Goal: Information Seeking & Learning: Learn about a topic

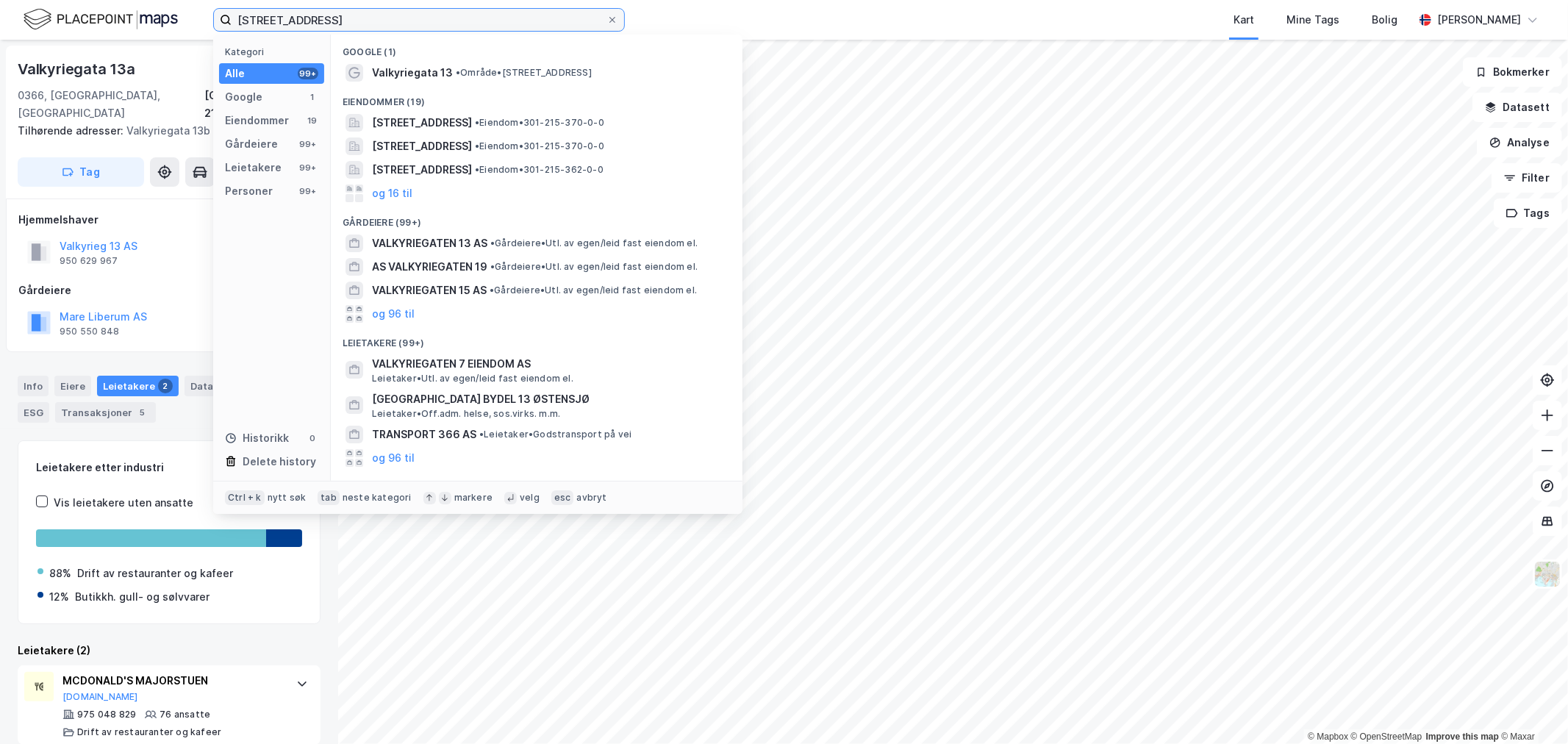
drag, startPoint x: 414, startPoint y: 17, endPoint x: 109, endPoint y: 23, distance: 305.1
click at [109, 23] on div "[STREET_ADDRESS] Kategori Alle 99+ Google 1 Eiendommer 19 Gårdeiere 99+ Leietak…" at bounding box center [784, 20] width 1568 height 40
paste input "[STREET_ADDRESS]"
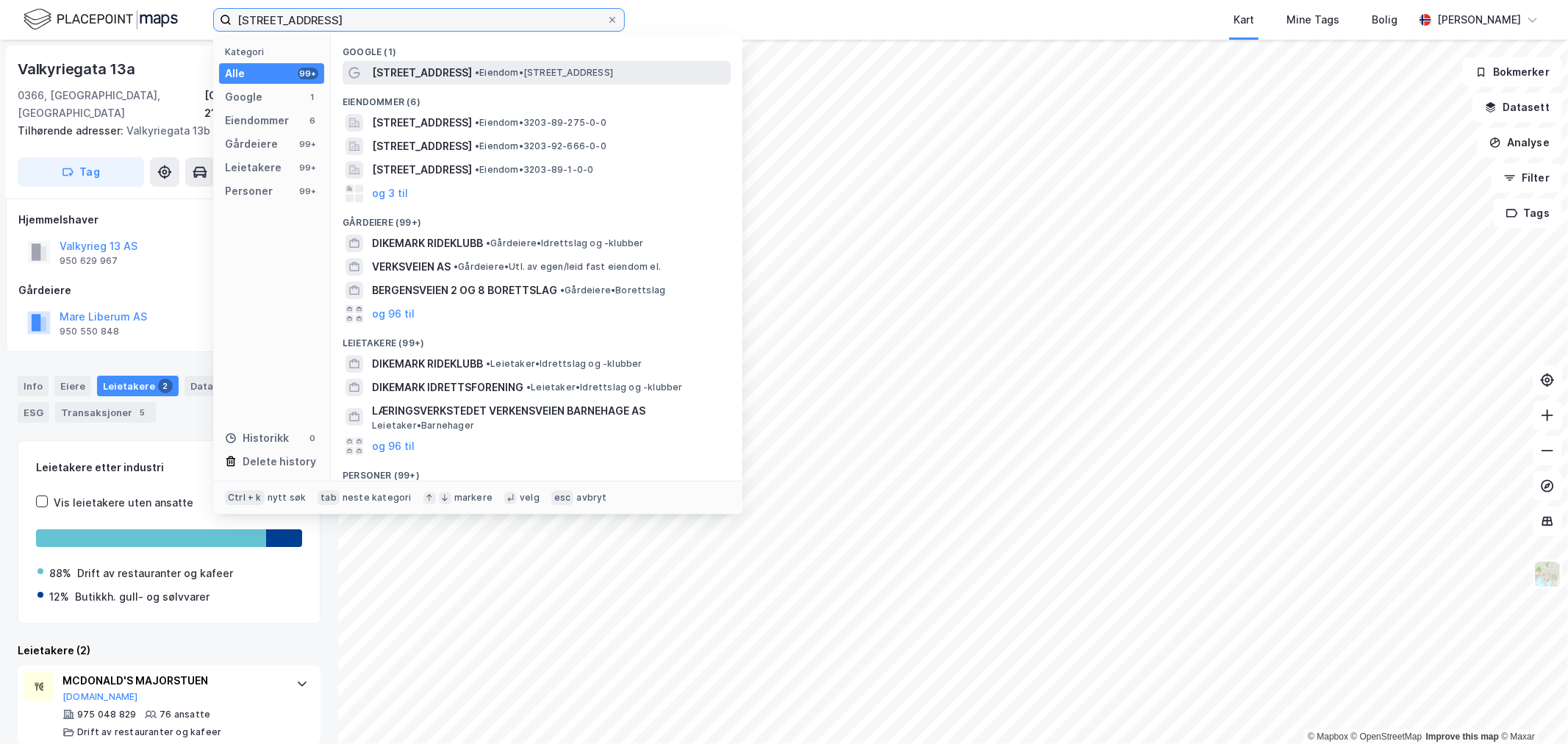
type input "[STREET_ADDRESS]"
click at [476, 75] on span "• Eiendom • [STREET_ADDRESS]" at bounding box center [544, 73] width 138 height 12
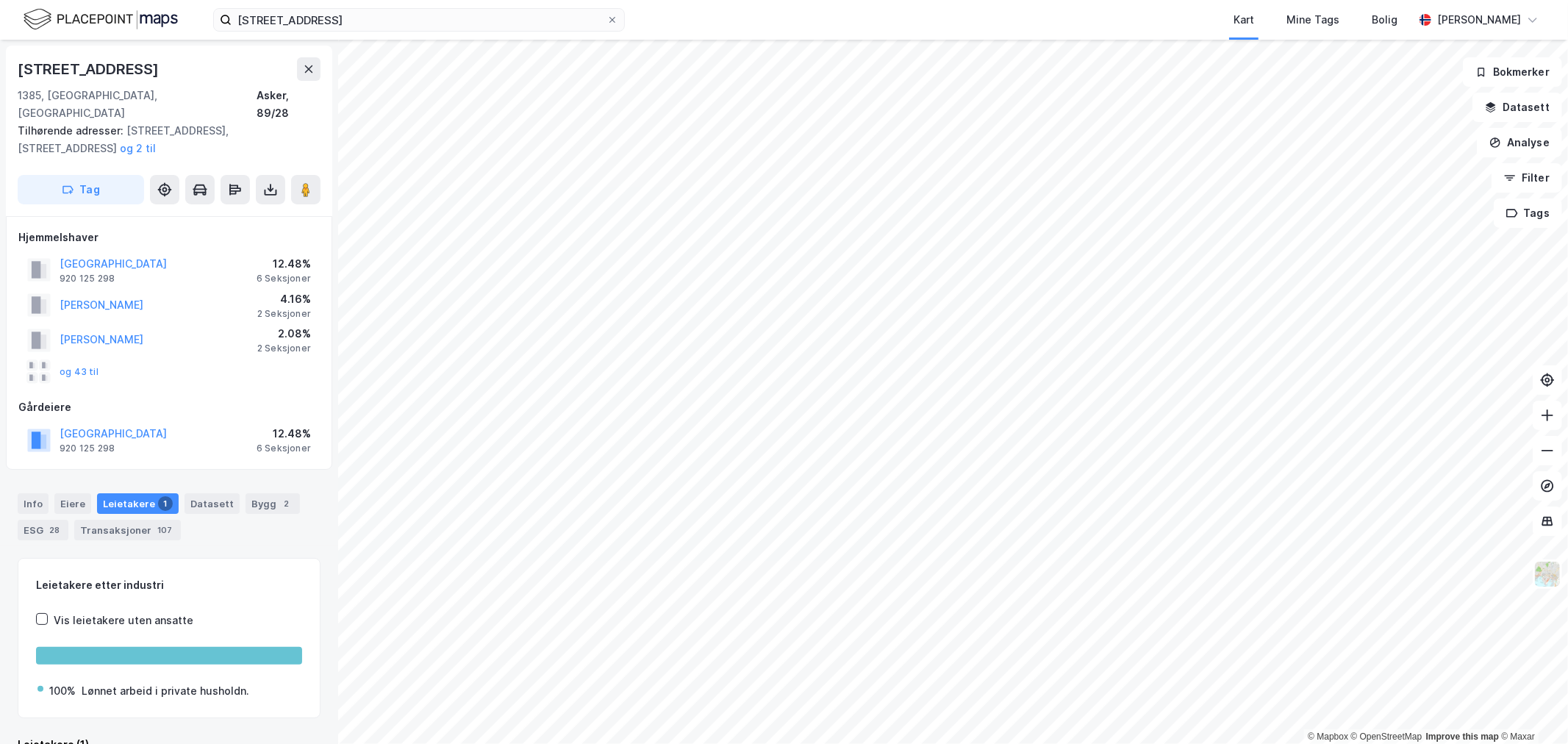
scroll to position [1, 0]
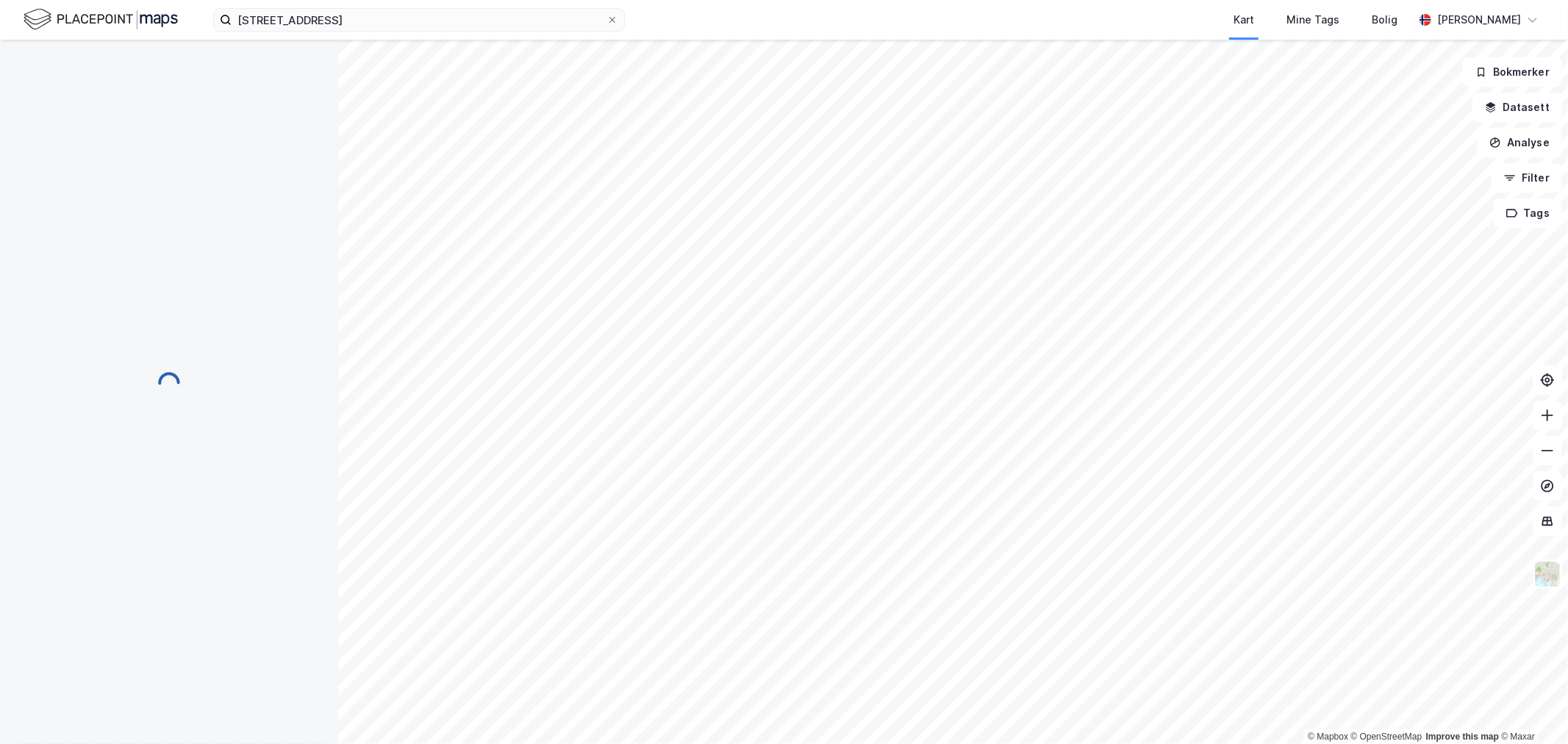
scroll to position [1, 0]
